Goal: Find contact information: Find contact information

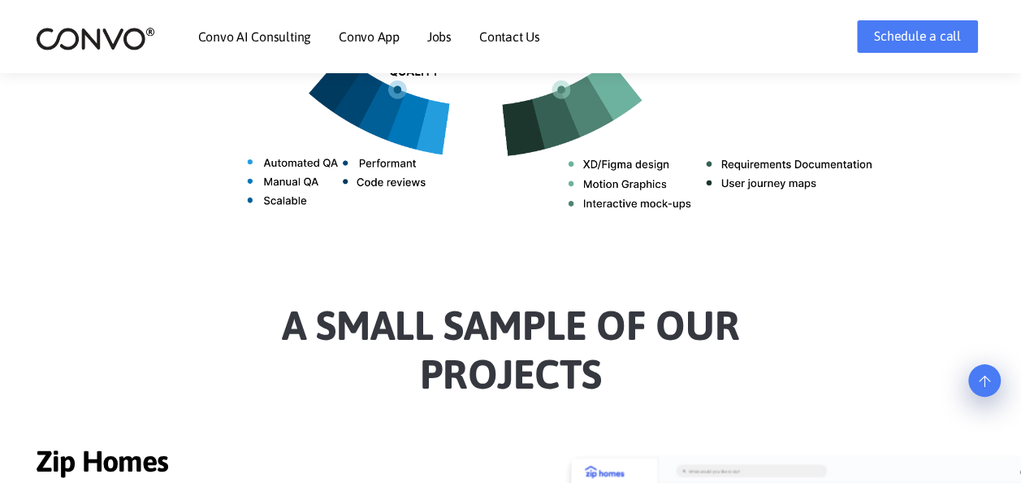
scroll to position [1463, 0]
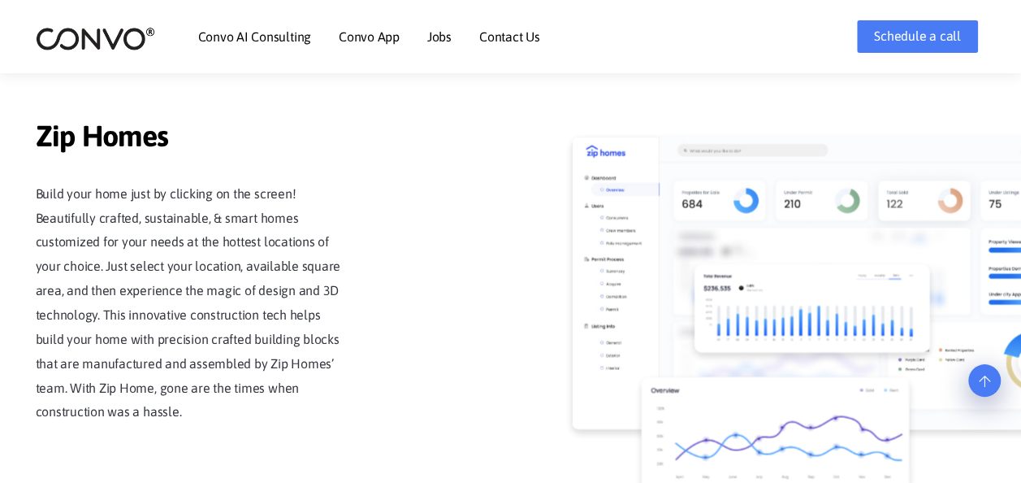
click at [508, 44] on li "Contact Us" at bounding box center [509, 37] width 61 height 70
click at [511, 37] on link "Contact Us" at bounding box center [509, 36] width 61 height 13
click at [522, 39] on link "Contact Us" at bounding box center [509, 36] width 61 height 13
click at [502, 33] on link "Contact Us" at bounding box center [509, 36] width 61 height 13
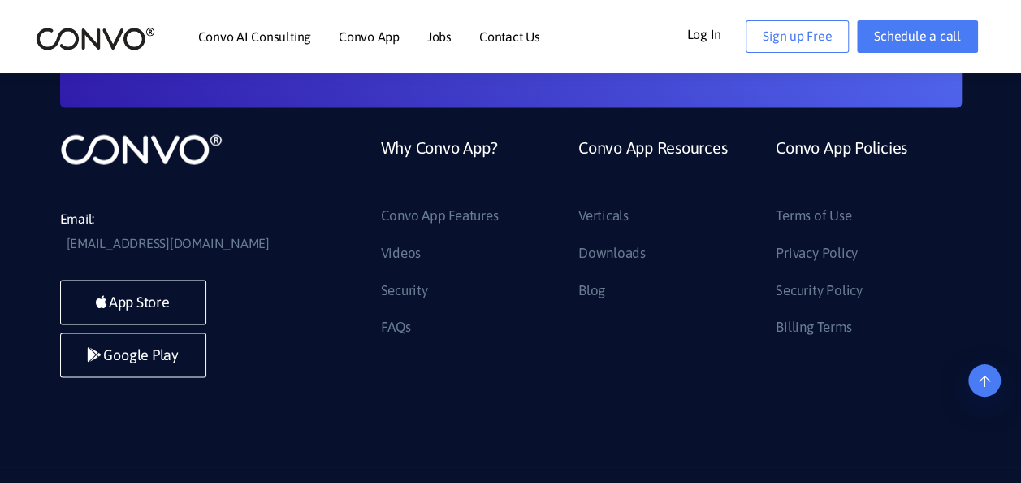
scroll to position [1464, 0]
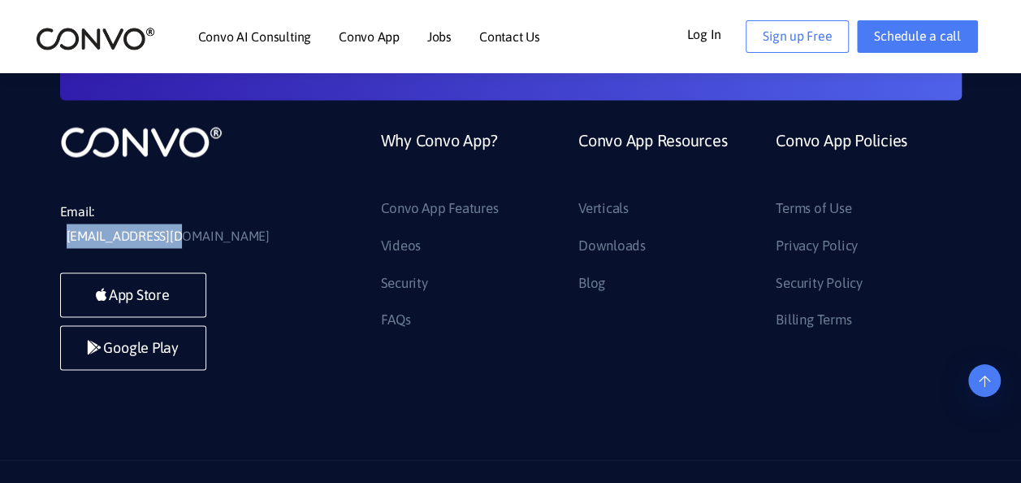
drag, startPoint x: 221, startPoint y: 190, endPoint x: 96, endPoint y: 189, distance: 125.2
click at [96, 199] on li "Email: [EMAIL_ADDRESS][DOMAIN_NAME]" at bounding box center [182, 223] width 244 height 49
copy link "[EMAIL_ADDRESS][DOMAIN_NAME]"
